Goal: Complete application form: Complete application form

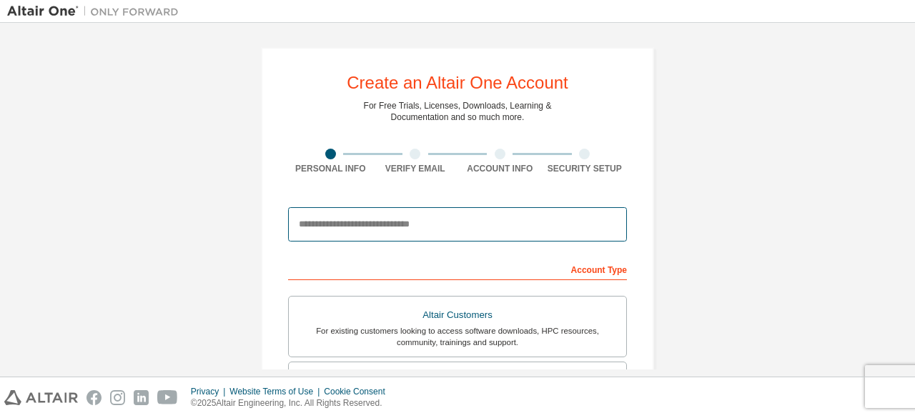
click at [415, 225] on input "email" at bounding box center [457, 224] width 339 height 34
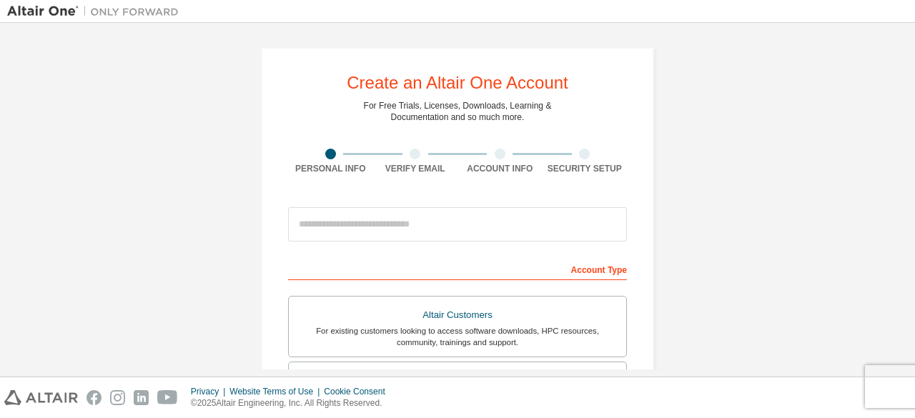
click at [668, 247] on div "Create an Altair One Account For Free Trials, Licenses, Downloads, Learning & D…" at bounding box center [457, 408] width 901 height 757
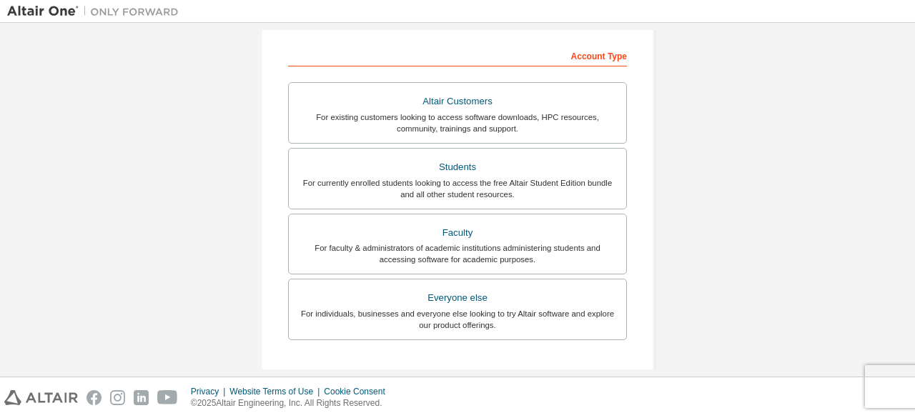
scroll to position [214, 0]
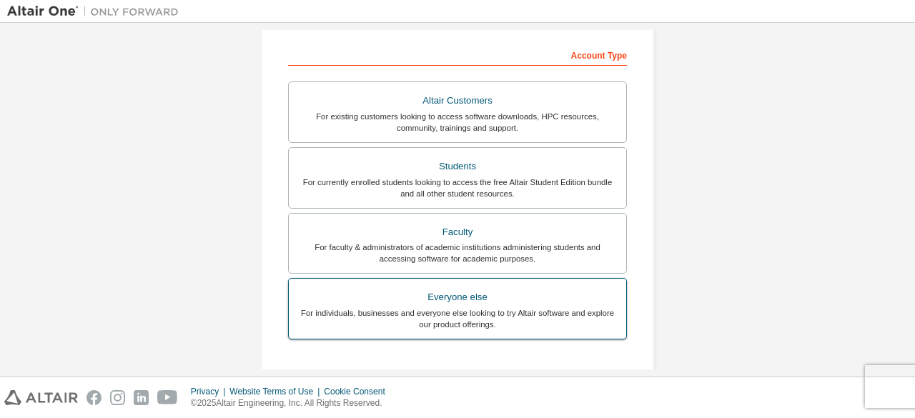
click at [477, 307] on div "For individuals, businesses and everyone else looking to try Altair software an…" at bounding box center [457, 318] width 320 height 23
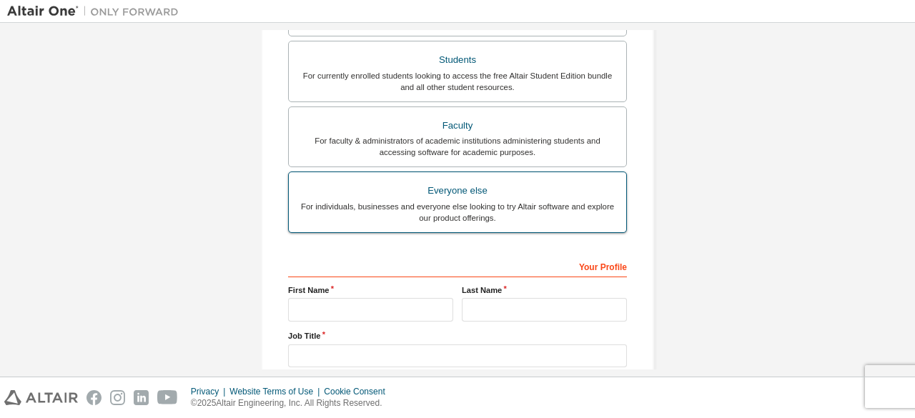
scroll to position [322, 0]
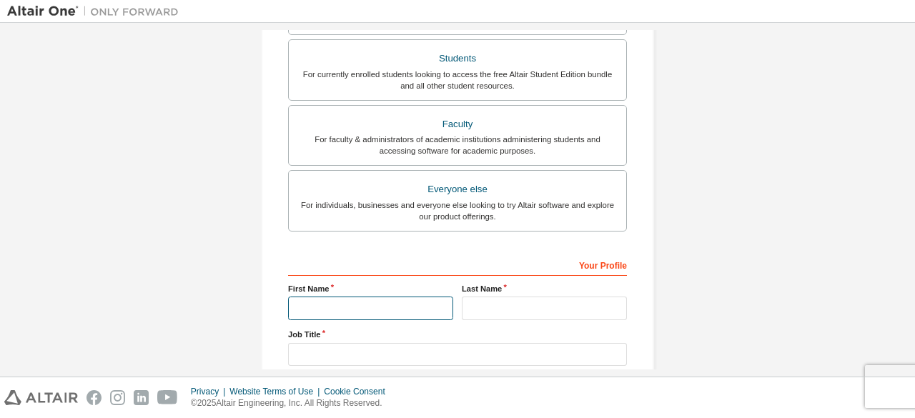
click at [381, 297] on input "text" at bounding box center [370, 309] width 165 height 24
type input "*"
type input "*********"
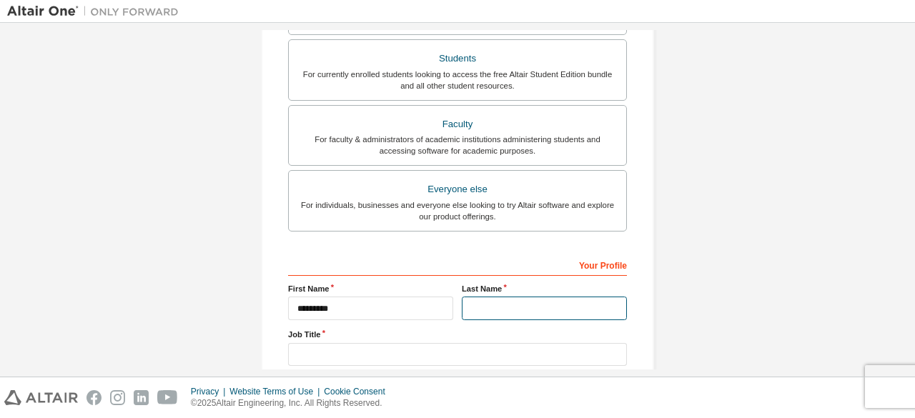
click at [527, 314] on input "text" at bounding box center [544, 309] width 165 height 24
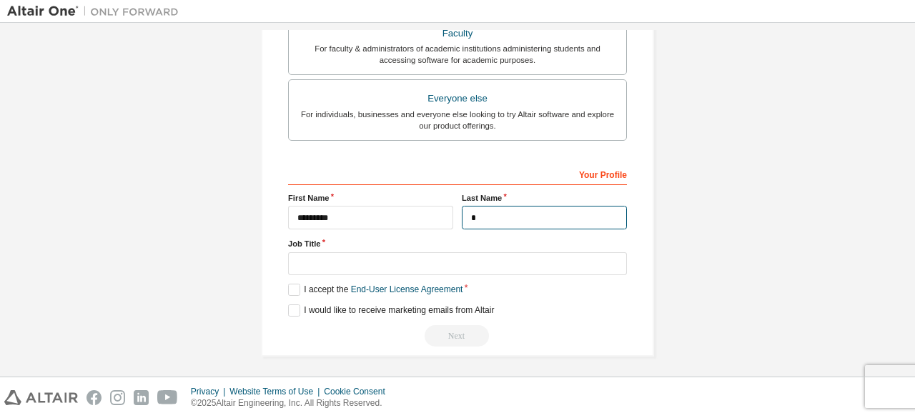
scroll to position [413, 0]
type input "*"
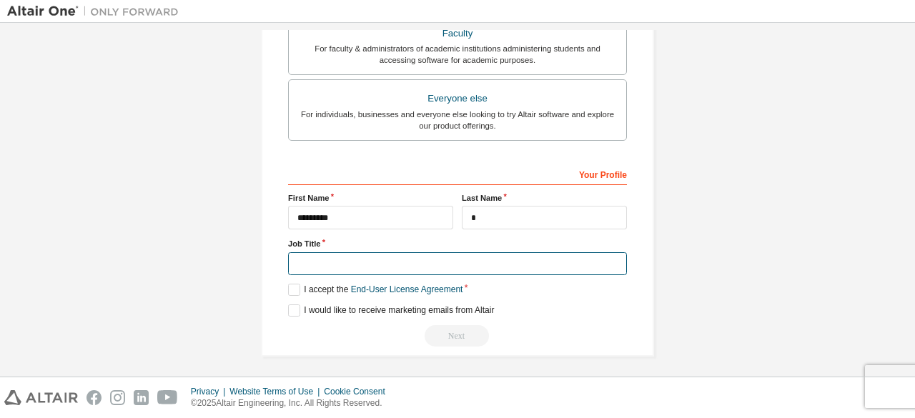
click at [382, 258] on input "text" at bounding box center [457, 264] width 339 height 24
type input "*******"
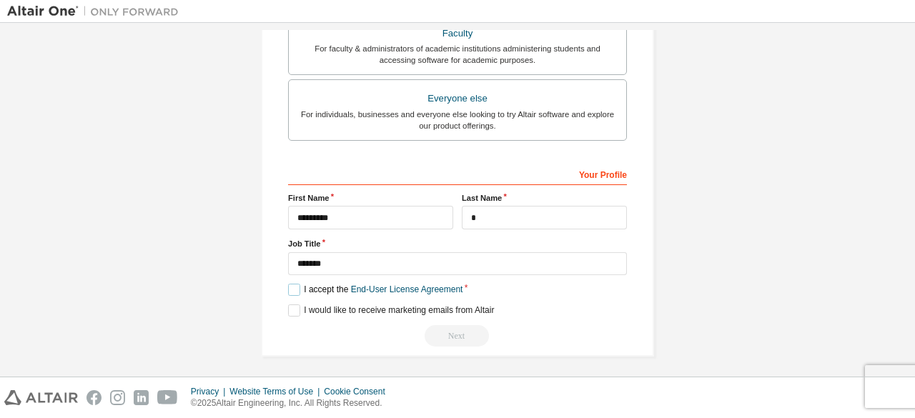
click at [292, 289] on label "I accept the End-User License Agreement" at bounding box center [375, 290] width 174 height 12
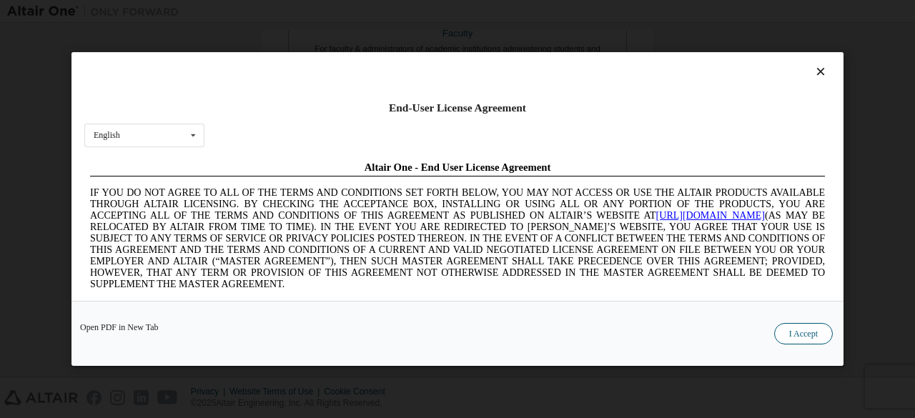
scroll to position [0, 0]
click at [791, 329] on button "I Accept" at bounding box center [803, 333] width 59 height 21
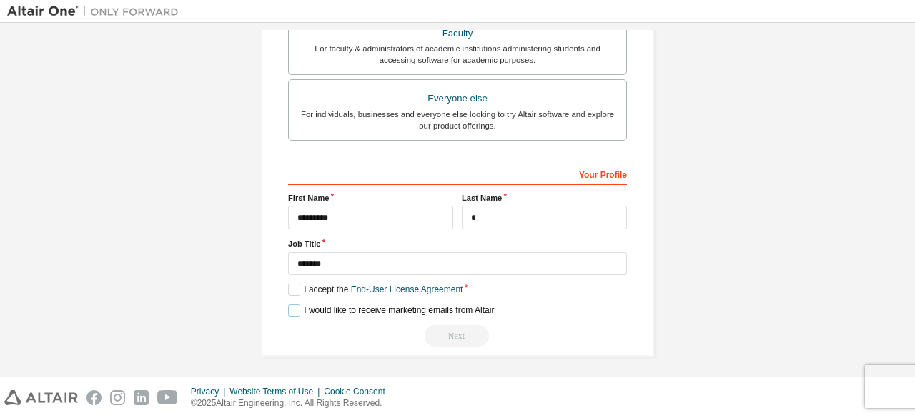
click at [288, 304] on label "I would like to receive marketing emails from Altair" at bounding box center [391, 310] width 206 height 12
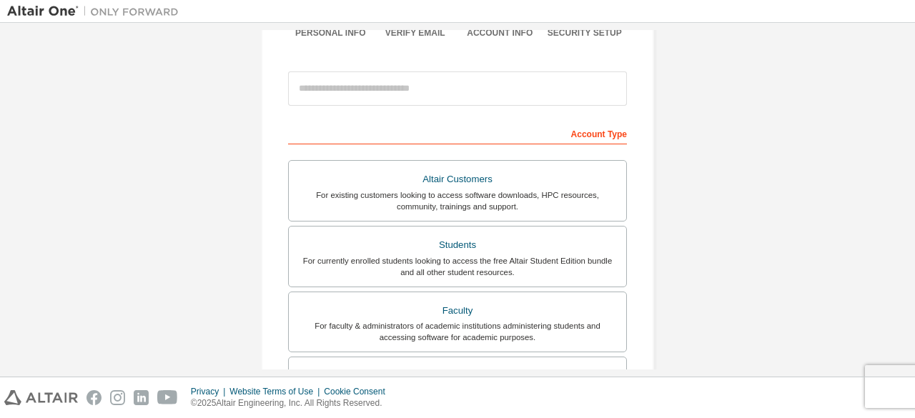
scroll to position [134, 0]
click at [329, 138] on div "Account Type" at bounding box center [457, 134] width 339 height 23
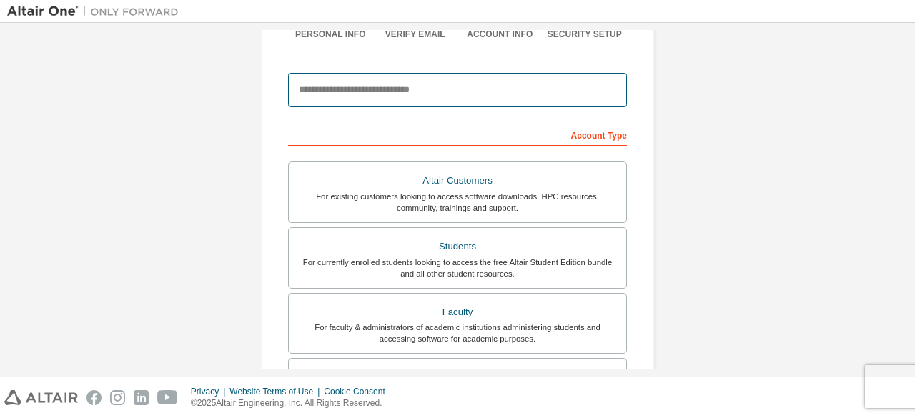
click at [351, 86] on input "email" at bounding box center [457, 90] width 339 height 34
type input "**********"
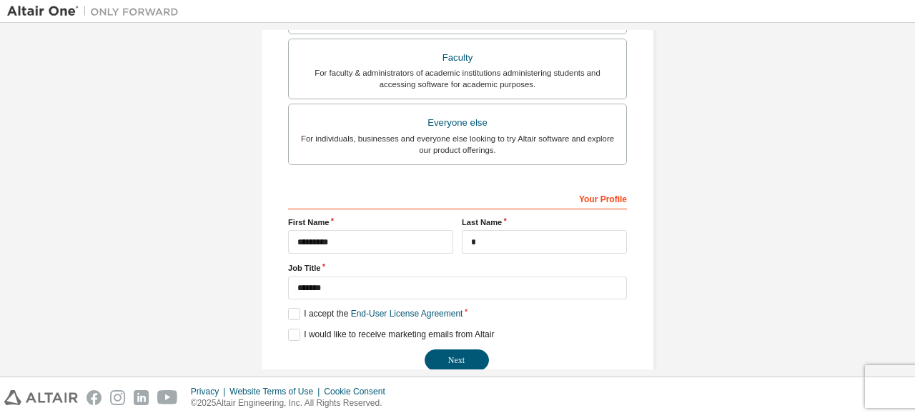
scroll to position [413, 0]
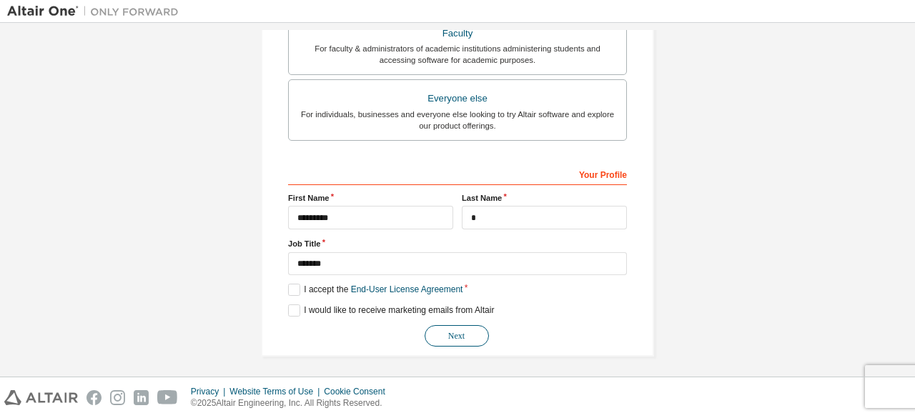
click at [444, 331] on button "Next" at bounding box center [457, 335] width 64 height 21
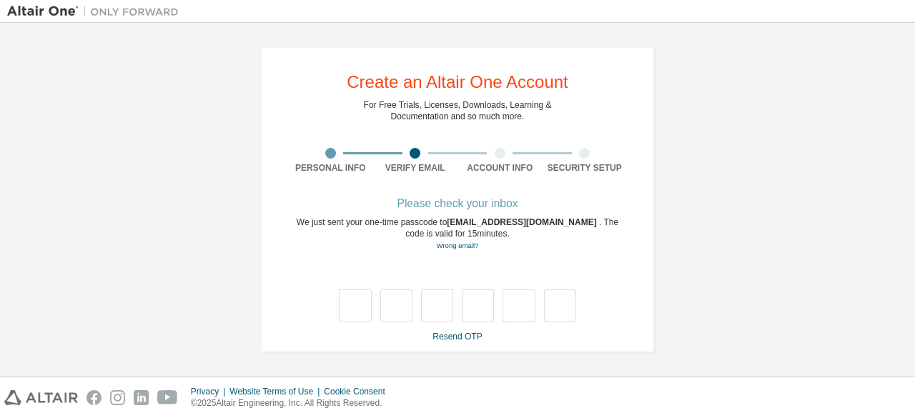
scroll to position [0, 0]
type input "*"
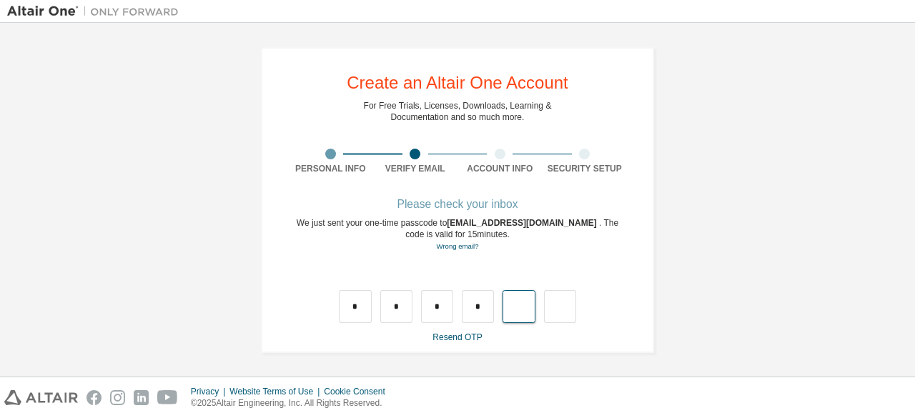
type input "*"
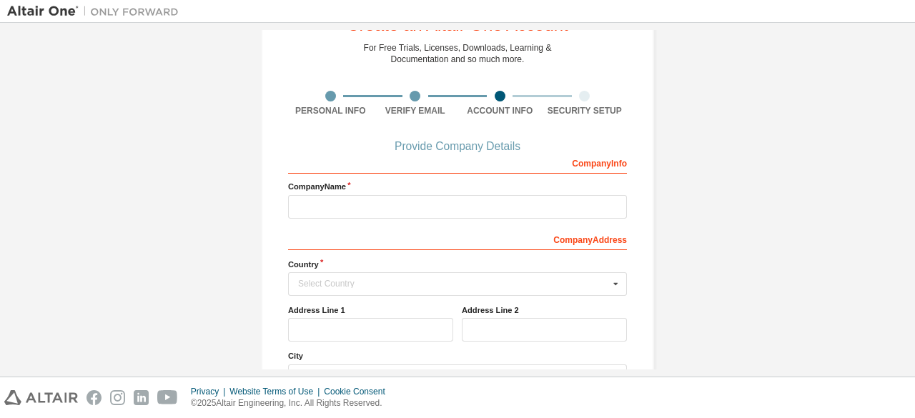
scroll to position [59, 0]
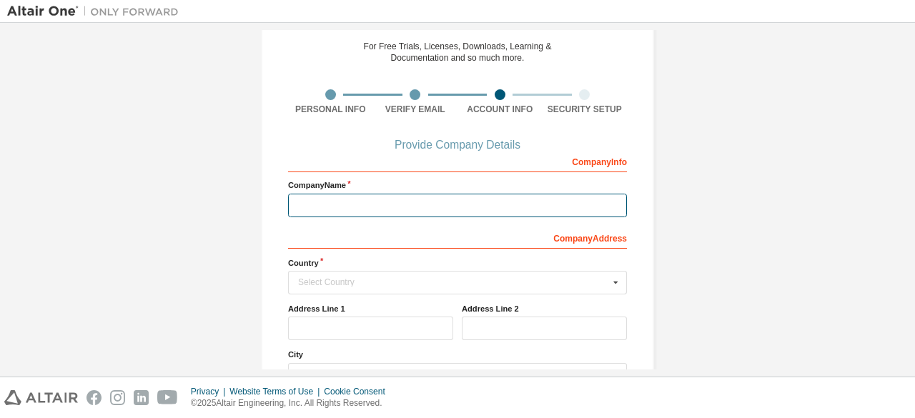
click at [393, 212] on input "text" at bounding box center [457, 206] width 339 height 24
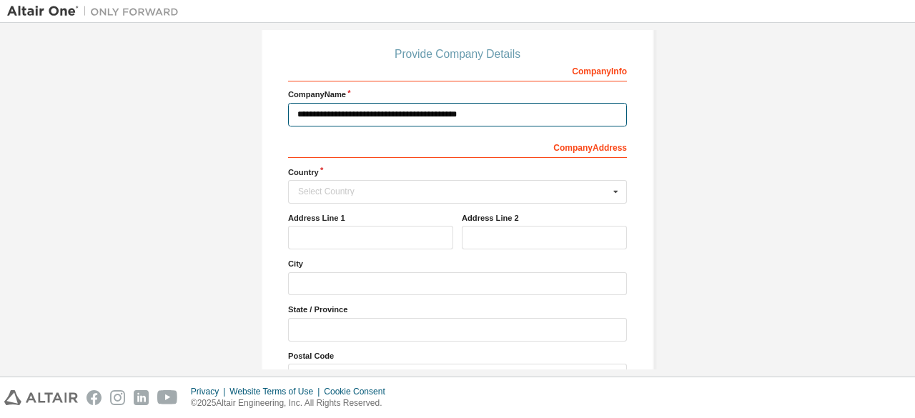
scroll to position [149, 0]
type input "**********"
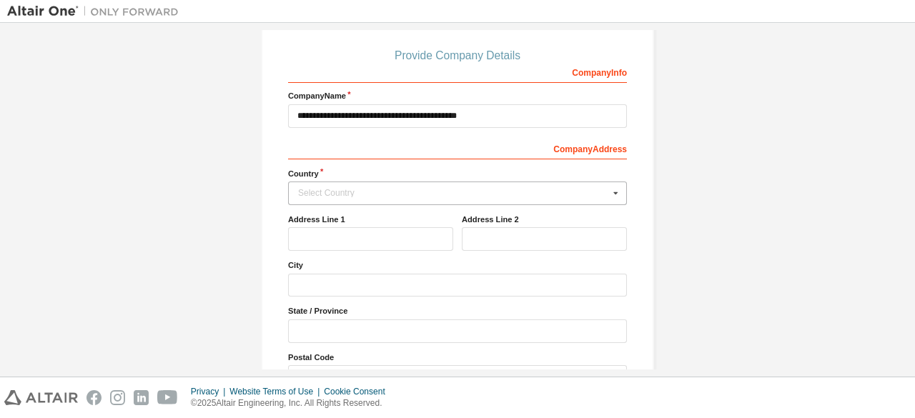
click at [355, 194] on div "Select Country" at bounding box center [453, 193] width 311 height 9
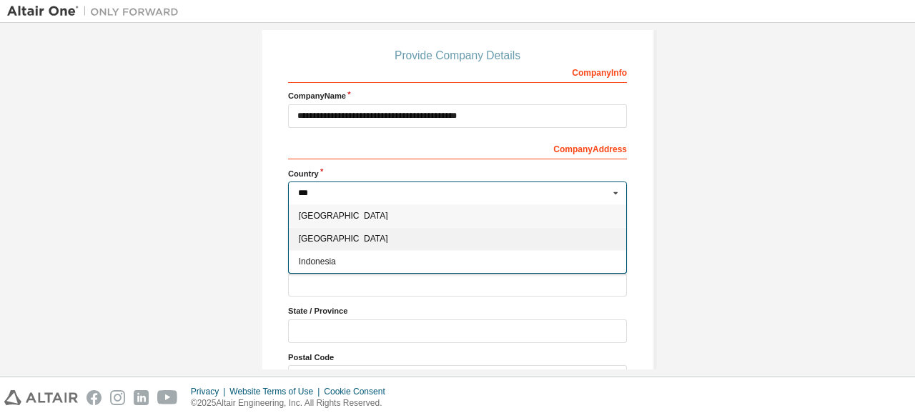
type input "***"
drag, startPoint x: 345, startPoint y: 227, endPoint x: 327, endPoint y: 235, distance: 19.5
click at [327, 235] on span "India" at bounding box center [458, 238] width 318 height 9
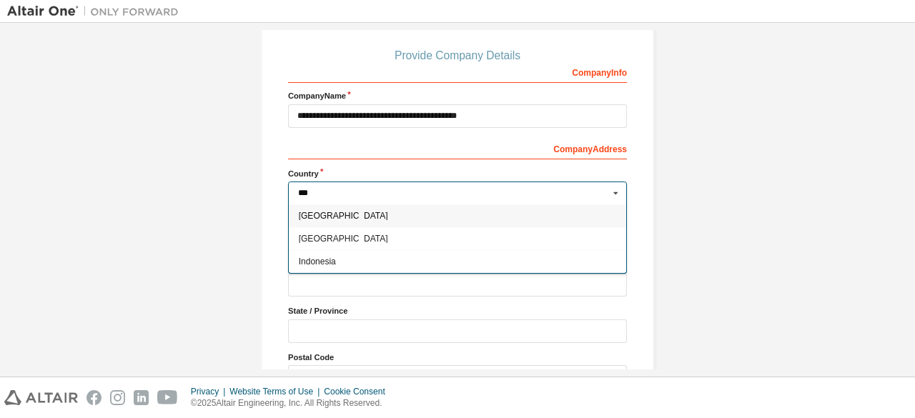
type input "***"
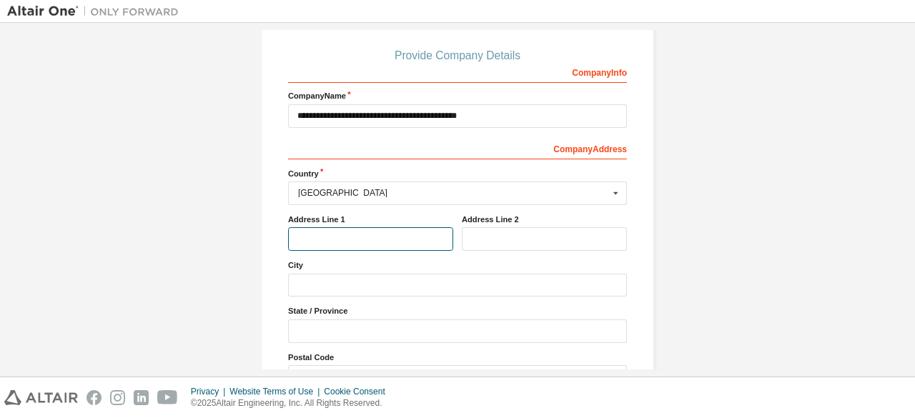
click at [316, 234] on input "text" at bounding box center [370, 239] width 165 height 24
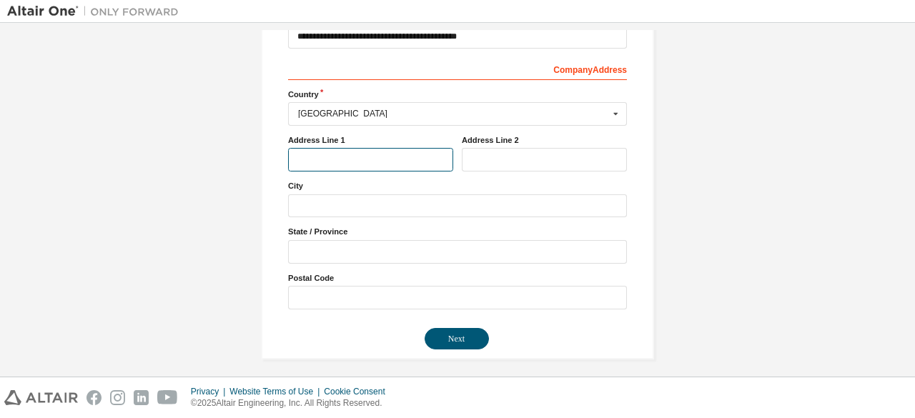
scroll to position [231, 0]
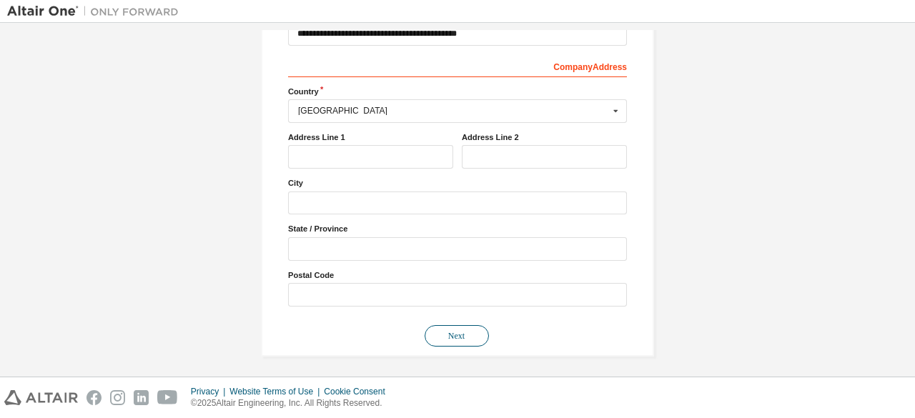
click at [452, 336] on button "Next" at bounding box center [457, 335] width 64 height 21
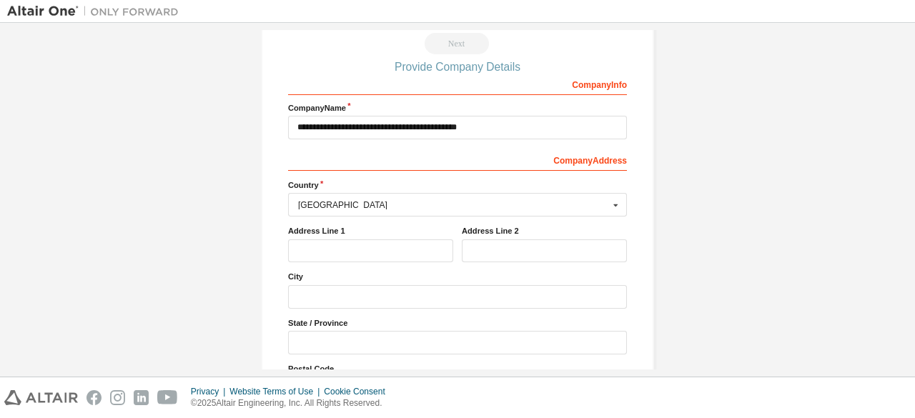
scroll to position [0, 0]
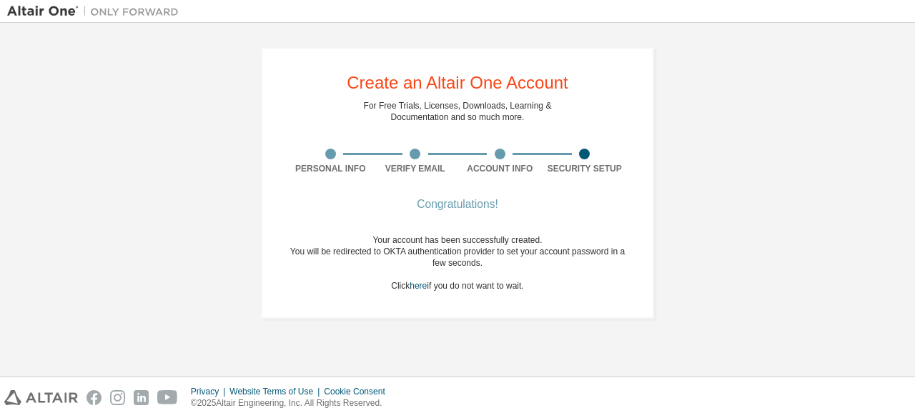
click at [633, 319] on div "Create an Altair One Account For Free Trials, Licenses, Downloads, Learning & D…" at bounding box center [457, 183] width 427 height 306
